Goal: Navigation & Orientation: Understand site structure

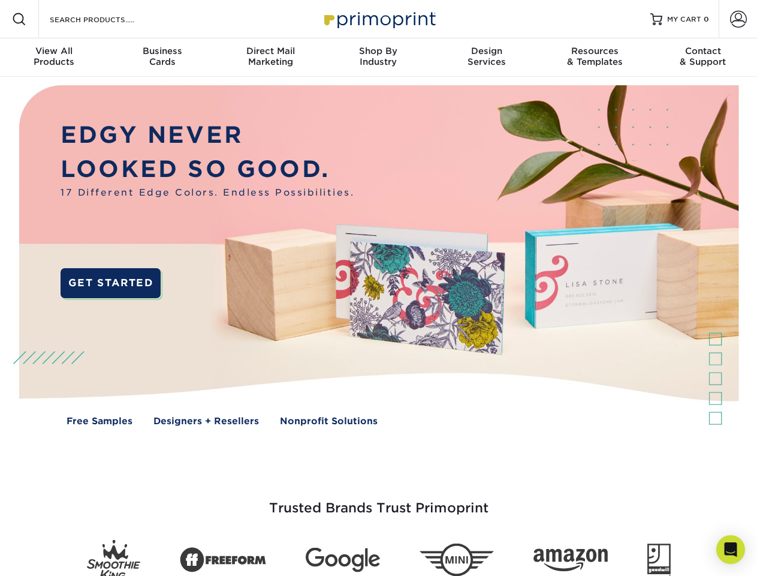
click at [378, 288] on img at bounding box center [379, 264] width 750 height 375
click at [19, 19] on span at bounding box center [19, 19] width 14 height 14
click at [738, 19] on span at bounding box center [738, 19] width 17 height 17
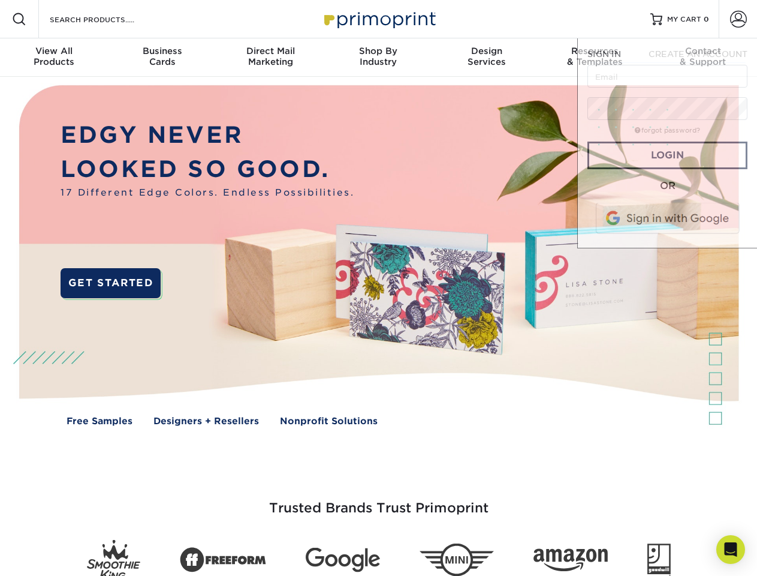
click at [54, 58] on div "View All Products" at bounding box center [54, 57] width 108 height 22
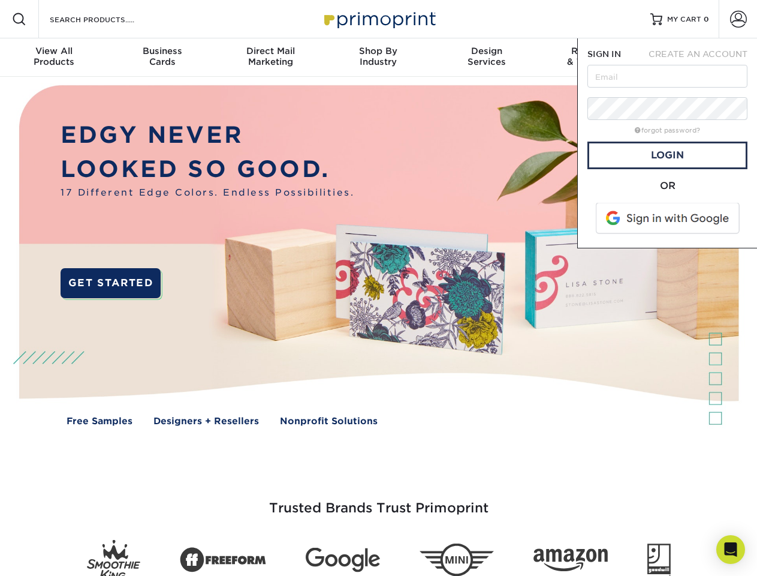
click at [162, 58] on div "Business Cards" at bounding box center [162, 57] width 108 height 22
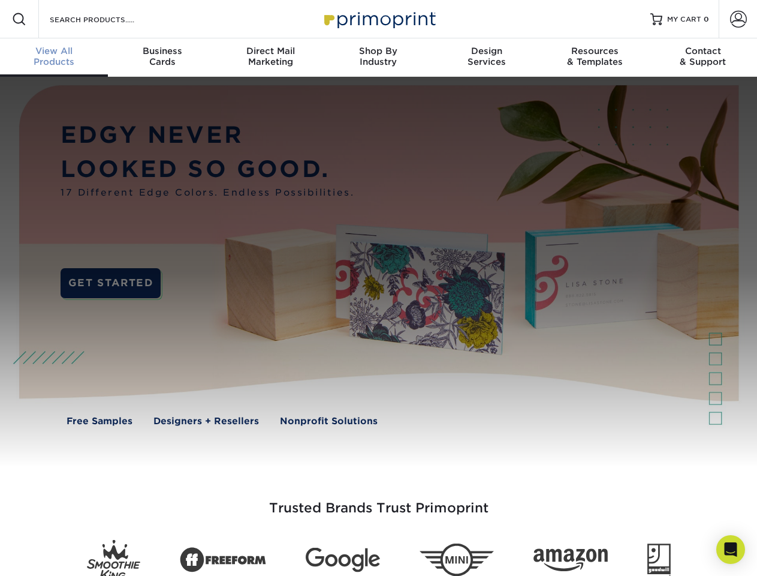
click at [270, 58] on div "Direct Mail Marketing" at bounding box center [270, 57] width 108 height 22
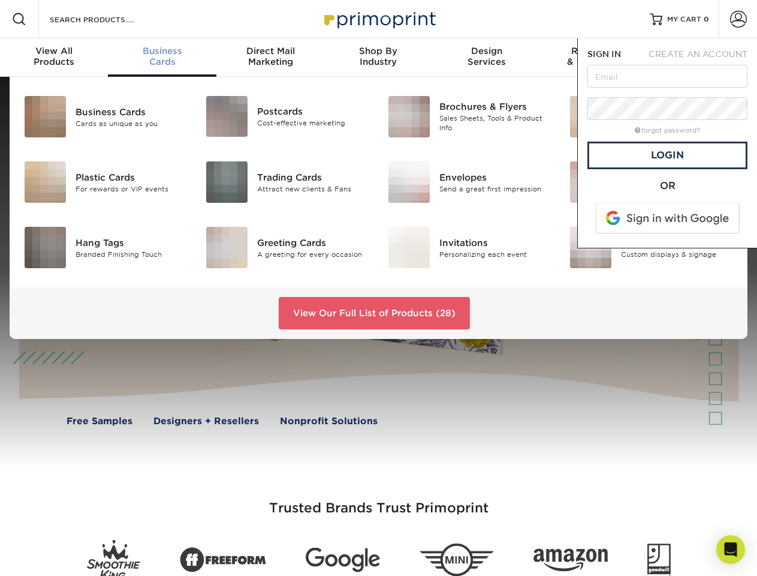
click at [378, 58] on div "Shop By Industry" at bounding box center [378, 57] width 108 height 22
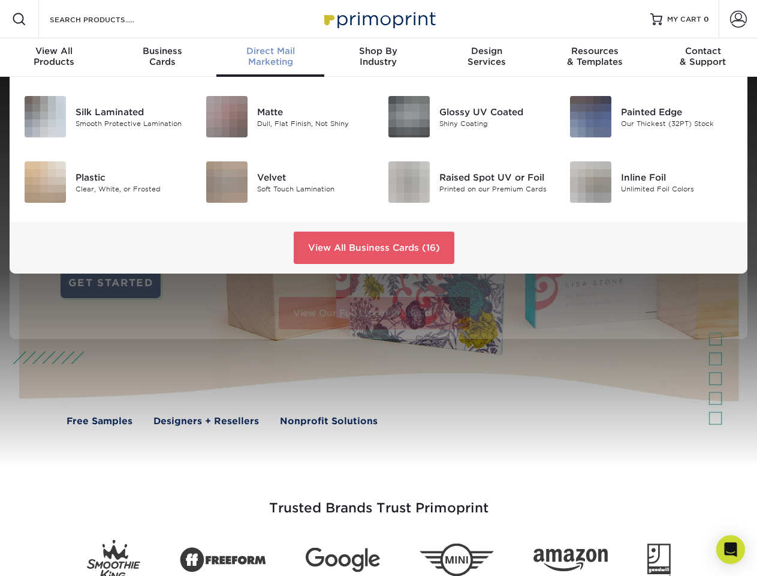
click at [487, 58] on div "Design Services" at bounding box center [487, 57] width 108 height 22
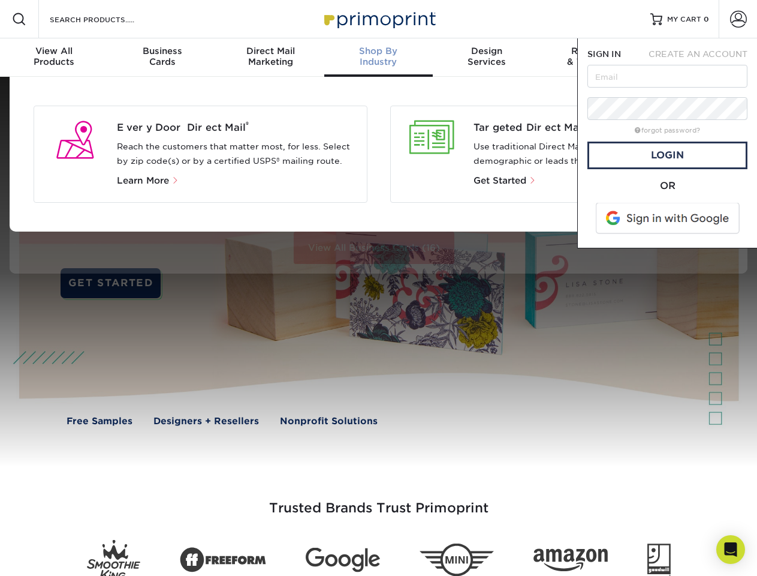
click at [595, 58] on span "SIGN IN" at bounding box center [605, 54] width 34 height 10
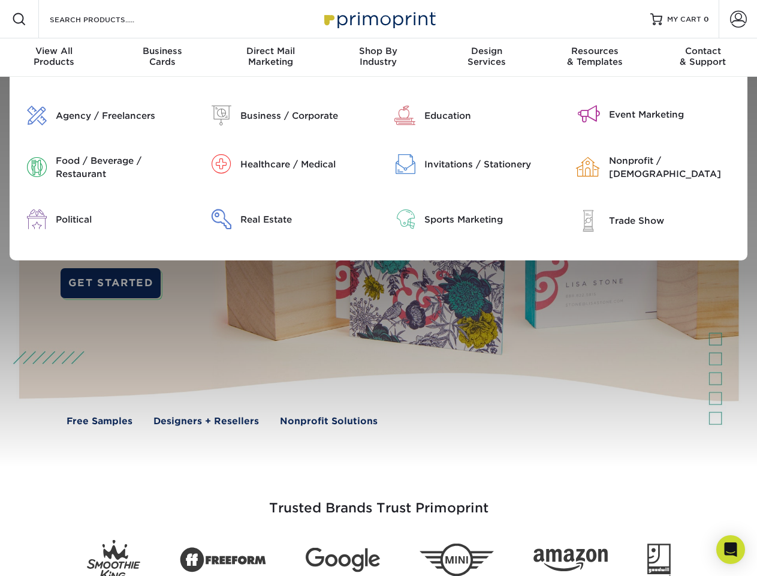
click at [703, 58] on div "Contact & Support" at bounding box center [703, 57] width 108 height 22
